Goal: Information Seeking & Learning: Learn about a topic

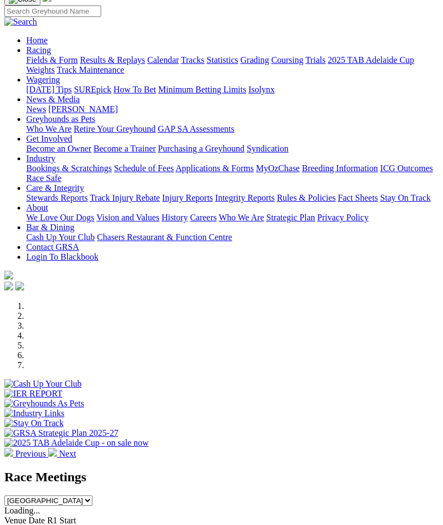
scroll to position [64, 0]
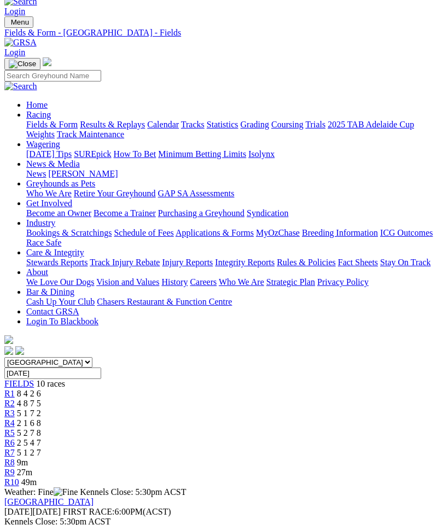
scroll to position [0, 16]
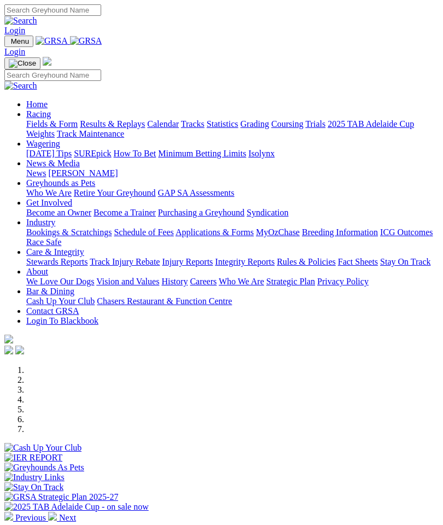
click at [9, 44] on img "Toggle navigation" at bounding box center [9, 44] width 0 height 0
click at [51, 118] on link "Racing" at bounding box center [38, 113] width 25 height 9
click at [97, 128] on link "Results & Replays" at bounding box center [112, 123] width 65 height 9
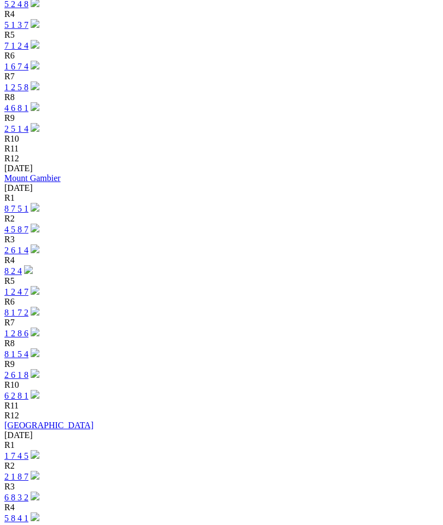
scroll to position [1388, 0]
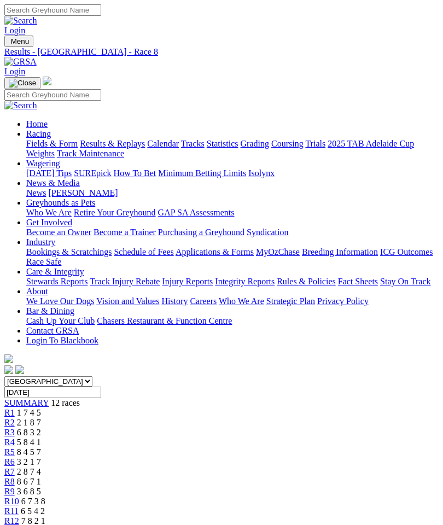
click at [15, 467] on link "R7" at bounding box center [9, 471] width 10 height 9
click at [15, 457] on span "R6" at bounding box center [9, 461] width 10 height 9
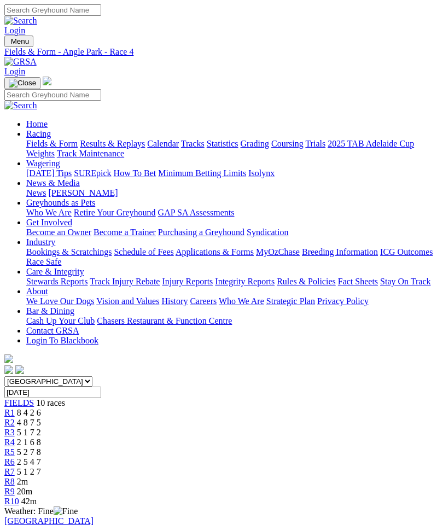
click at [15, 457] on span "R6" at bounding box center [9, 461] width 10 height 9
click at [15, 467] on link "R7" at bounding box center [9, 471] width 10 height 9
click at [15, 476] on span "R8" at bounding box center [9, 480] width 10 height 9
click at [9, 44] on img "Toggle navigation" at bounding box center [9, 44] width 0 height 0
click at [78, 146] on link "Fields & Form" at bounding box center [51, 143] width 51 height 9
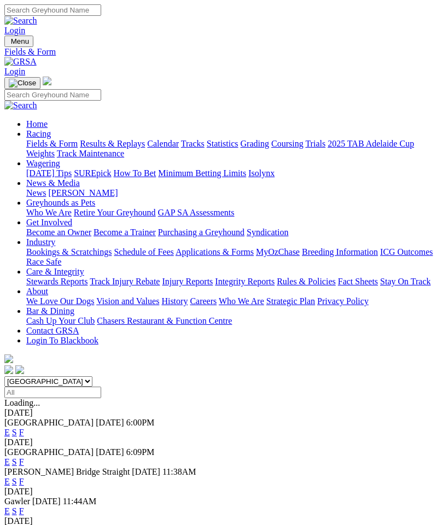
click at [24, 476] on link "F" at bounding box center [21, 480] width 5 height 9
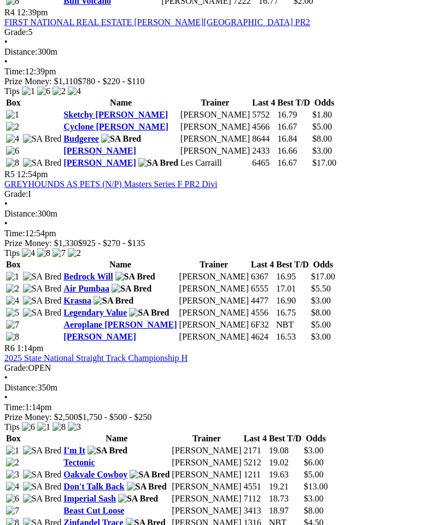
scroll to position [1081, 28]
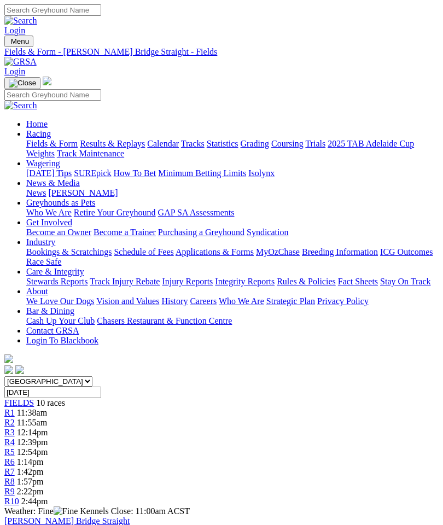
scroll to position [945, 0]
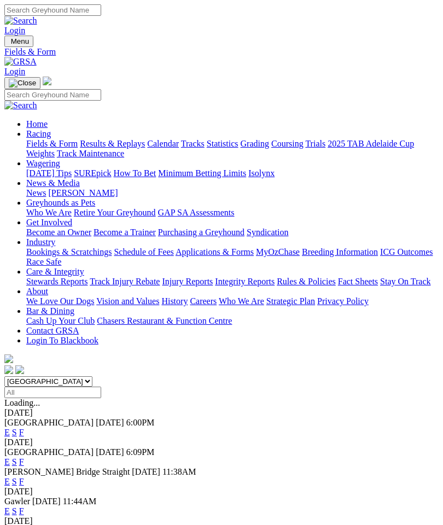
scroll to position [66, 0]
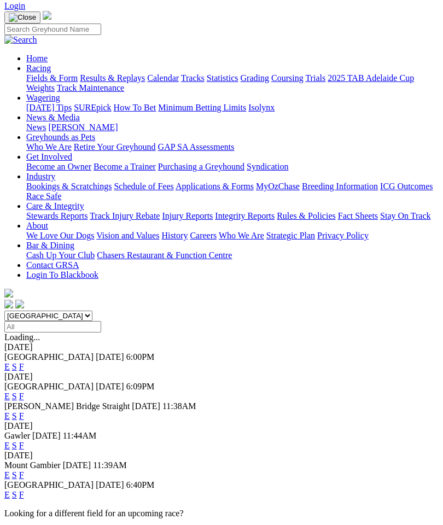
click at [24, 440] on link "F" at bounding box center [21, 444] width 5 height 9
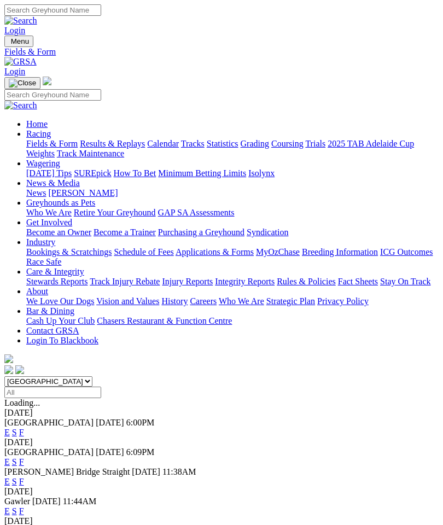
scroll to position [66, 0]
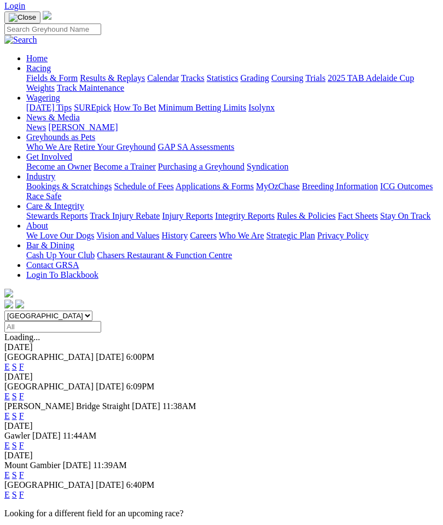
click at [24, 470] on link "F" at bounding box center [21, 474] width 5 height 9
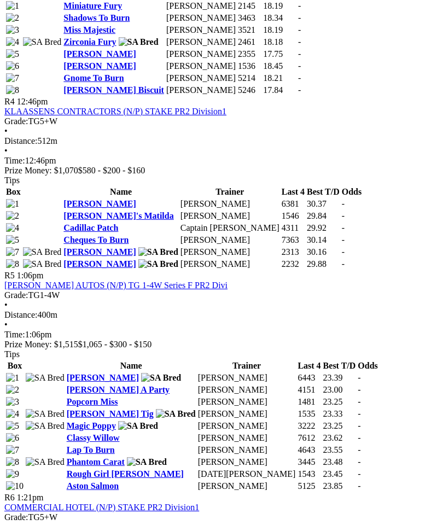
scroll to position [1029, 0]
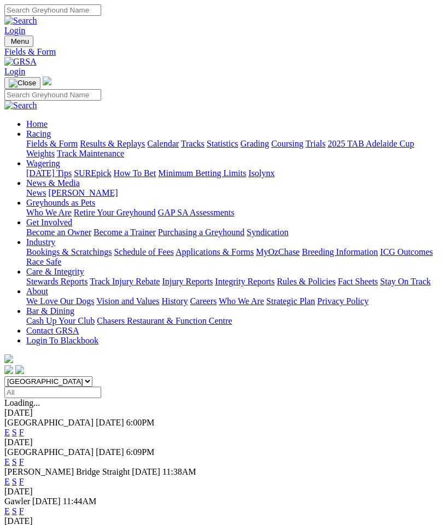
scroll to position [66, 0]
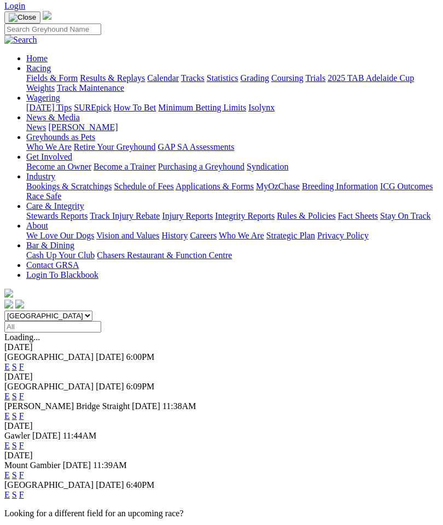
click at [24, 490] on link "F" at bounding box center [21, 494] width 5 height 9
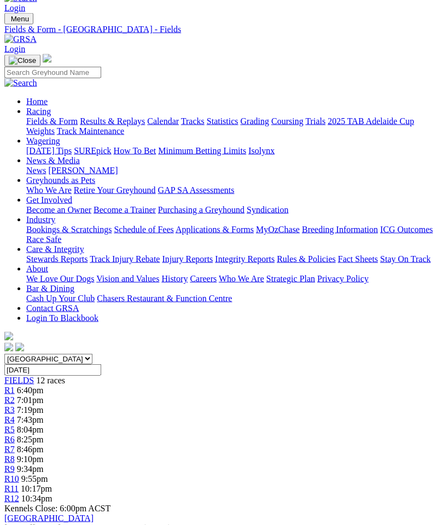
scroll to position [29, 0]
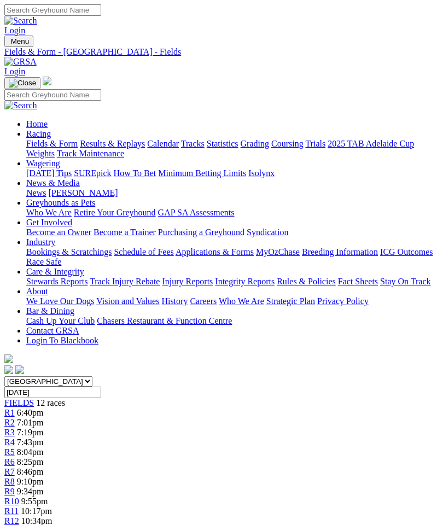
scroll to position [30, 0]
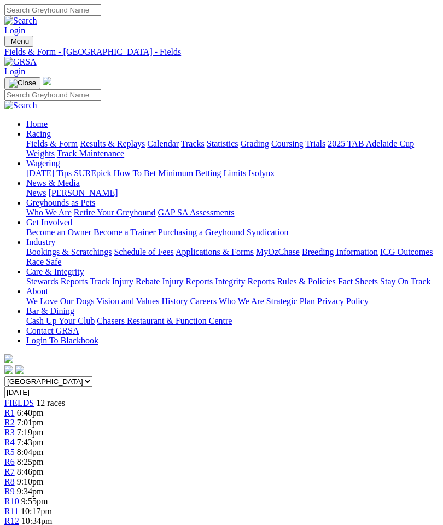
scroll to position [30, 0]
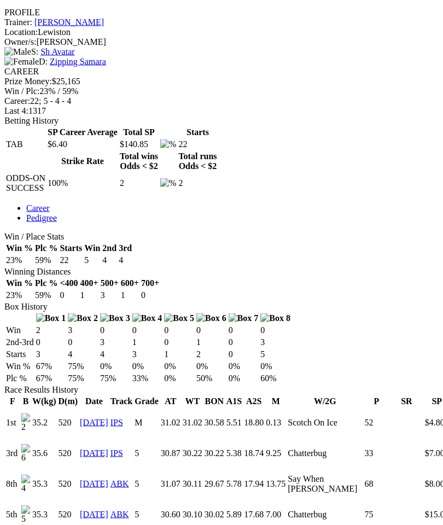
scroll to position [421, 0]
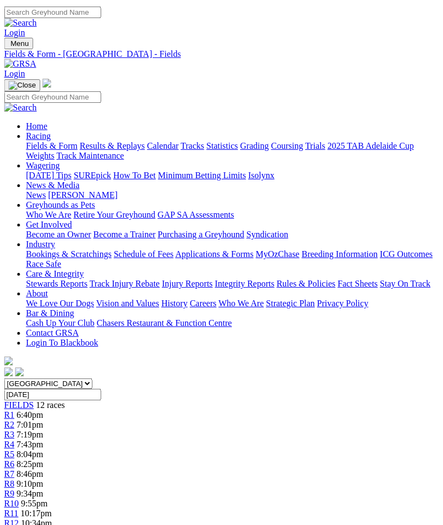
scroll to position [0, 22]
